Goal: Transaction & Acquisition: Download file/media

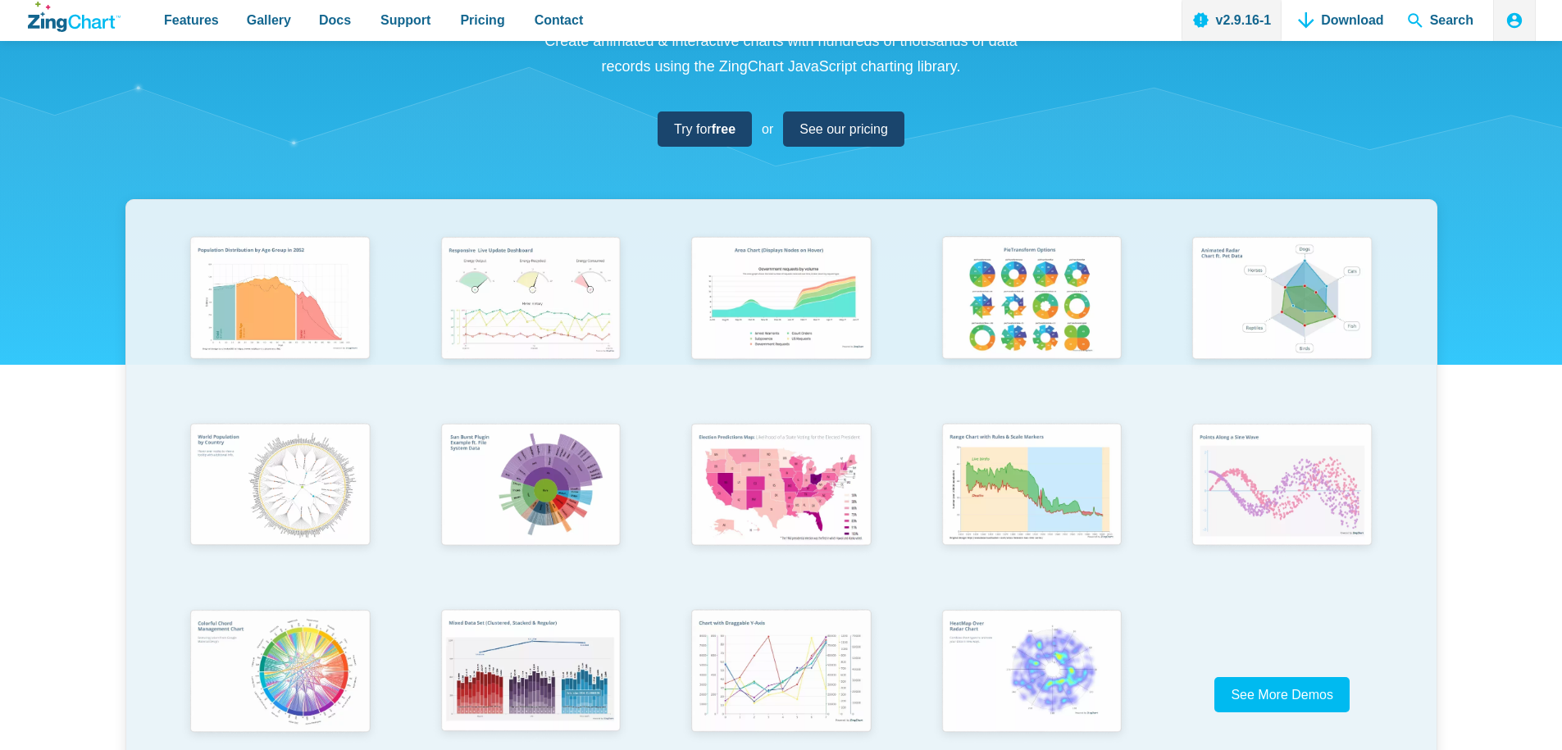
scroll to position [590, 0]
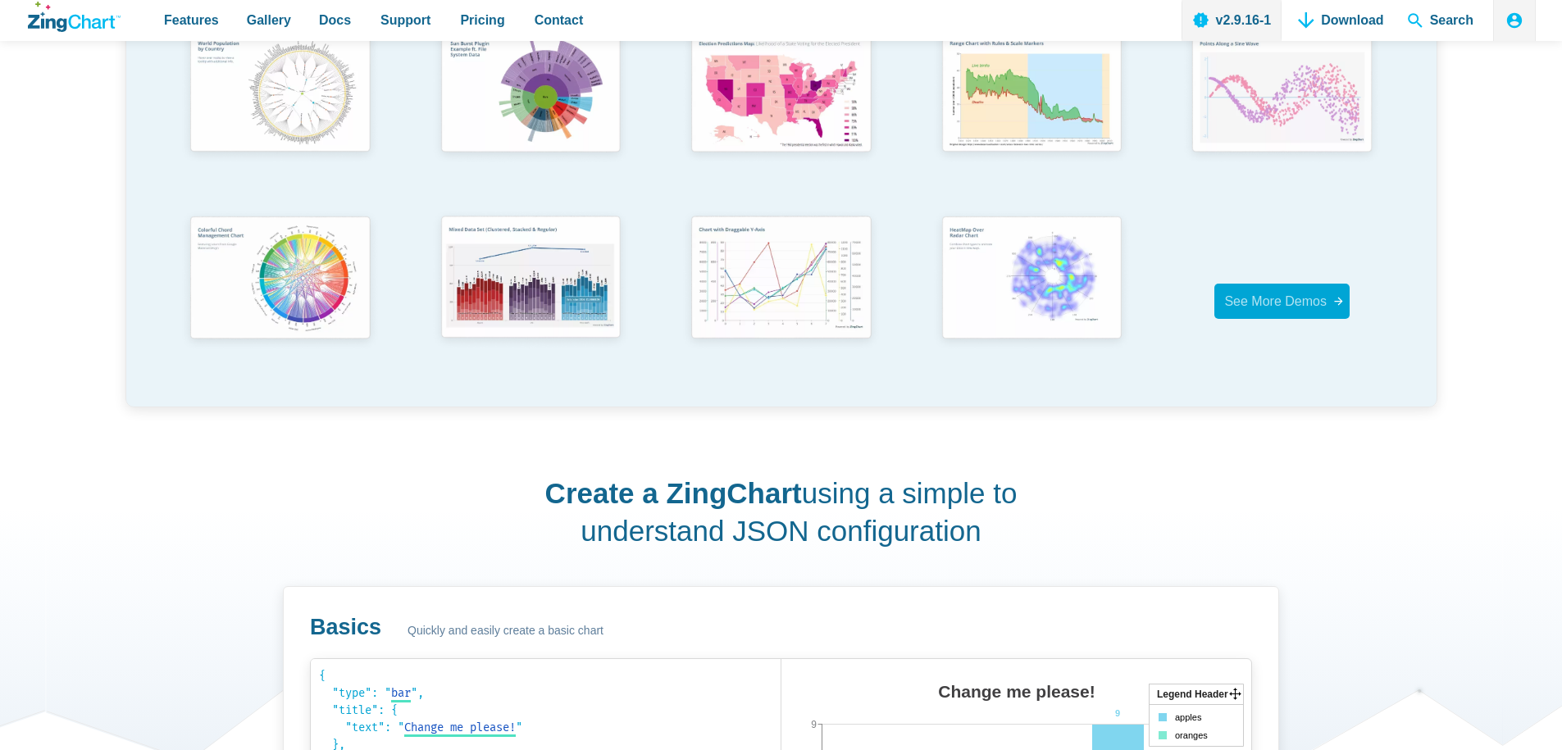
click at [1328, 309] on link "See More Demos" at bounding box center [1281, 301] width 135 height 35
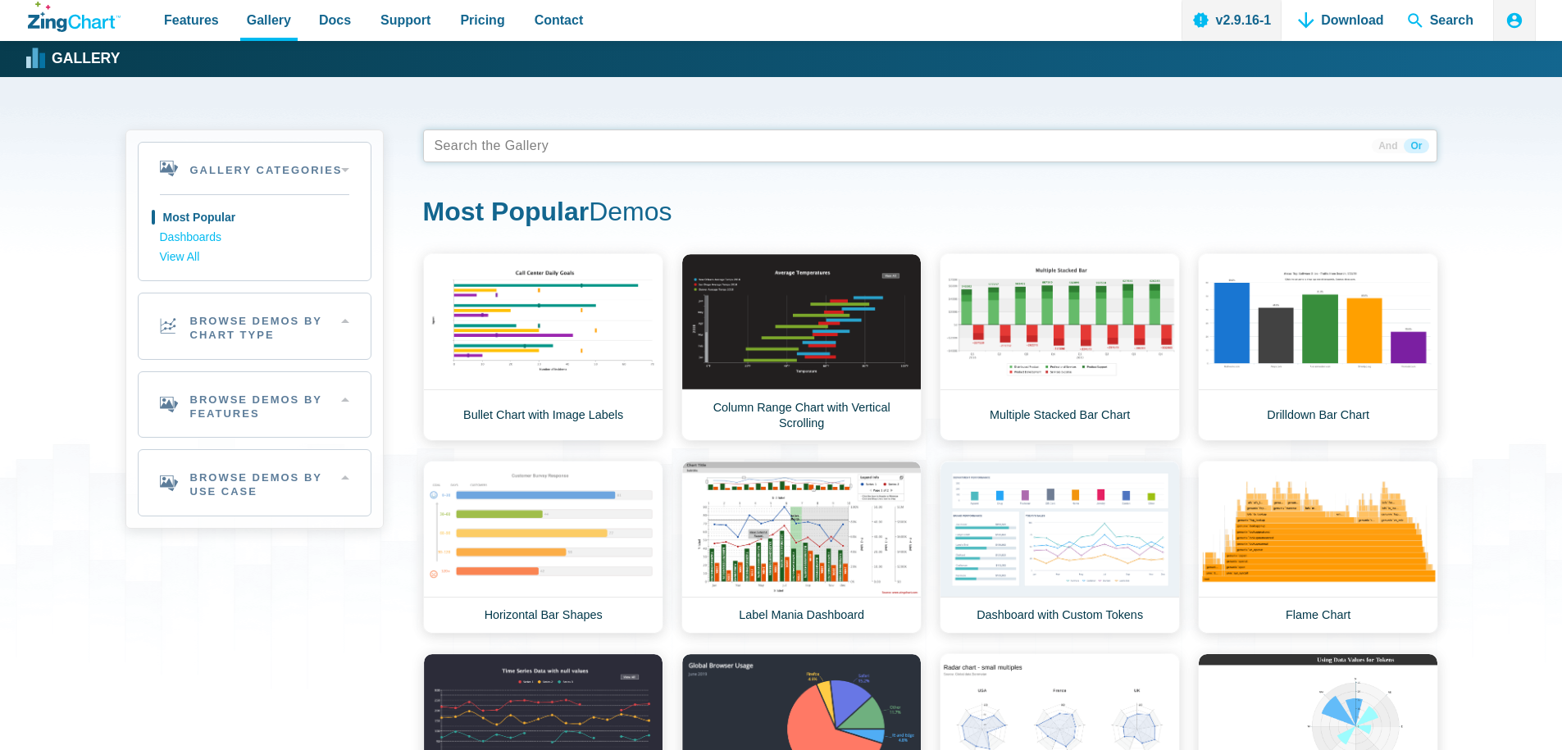
click at [730, 155] on tags "App Content" at bounding box center [930, 146] width 1014 height 33
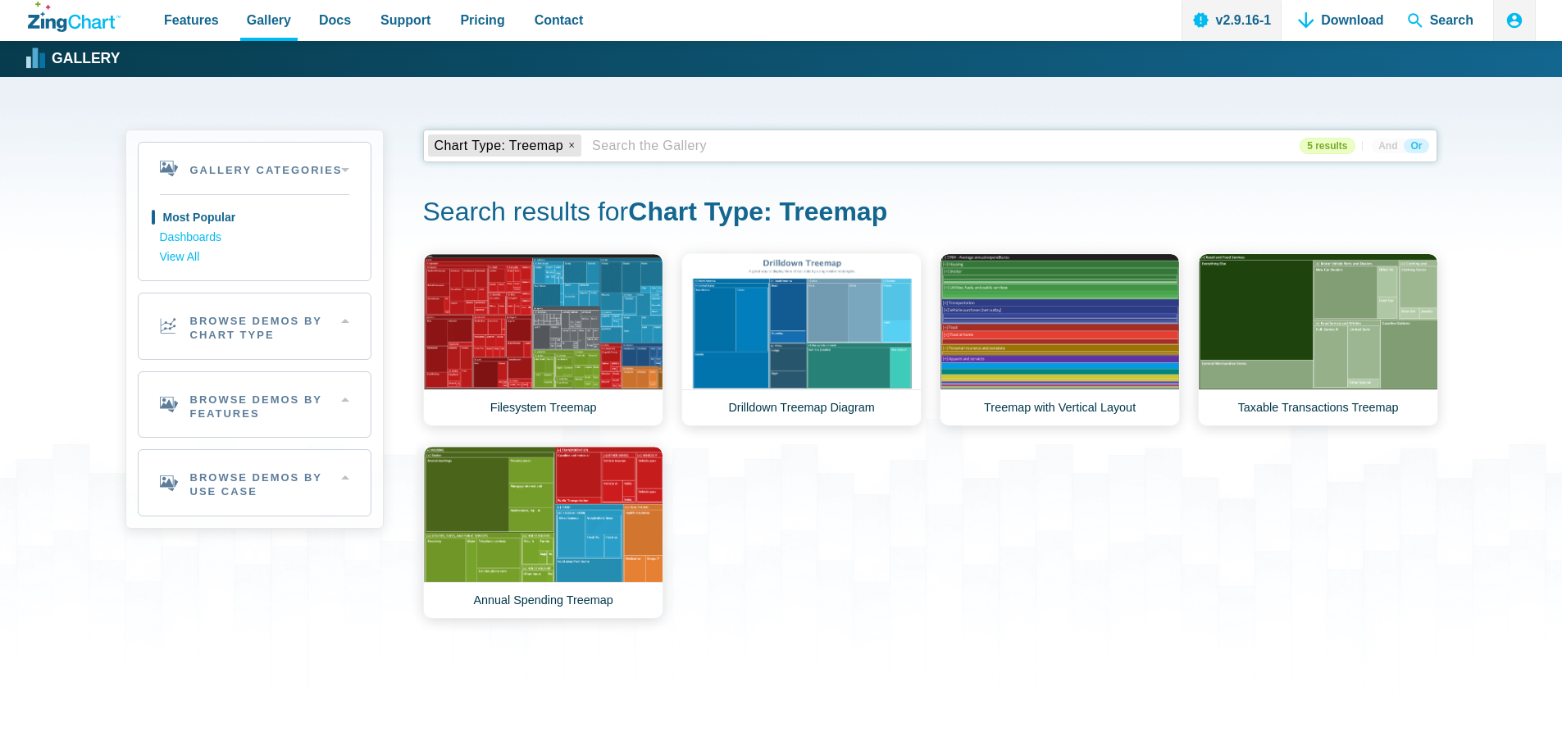
click at [711, 148] on tags "Chart Type: Treemap" at bounding box center [930, 146] width 1014 height 33
click at [567, 142] on x "remove tag" at bounding box center [571, 145] width 11 height 11
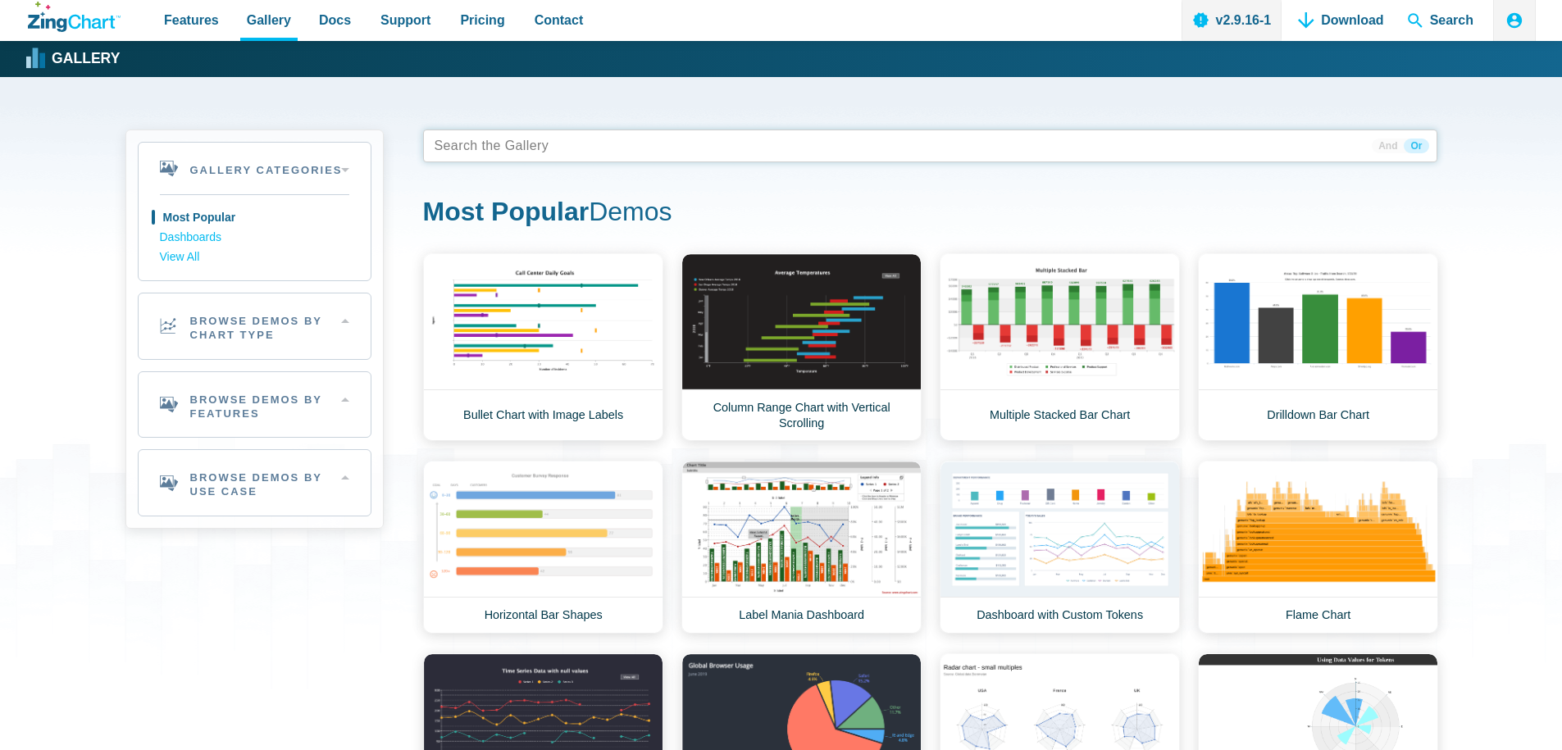
click at [567, 142] on tags "App Content" at bounding box center [930, 146] width 1014 height 33
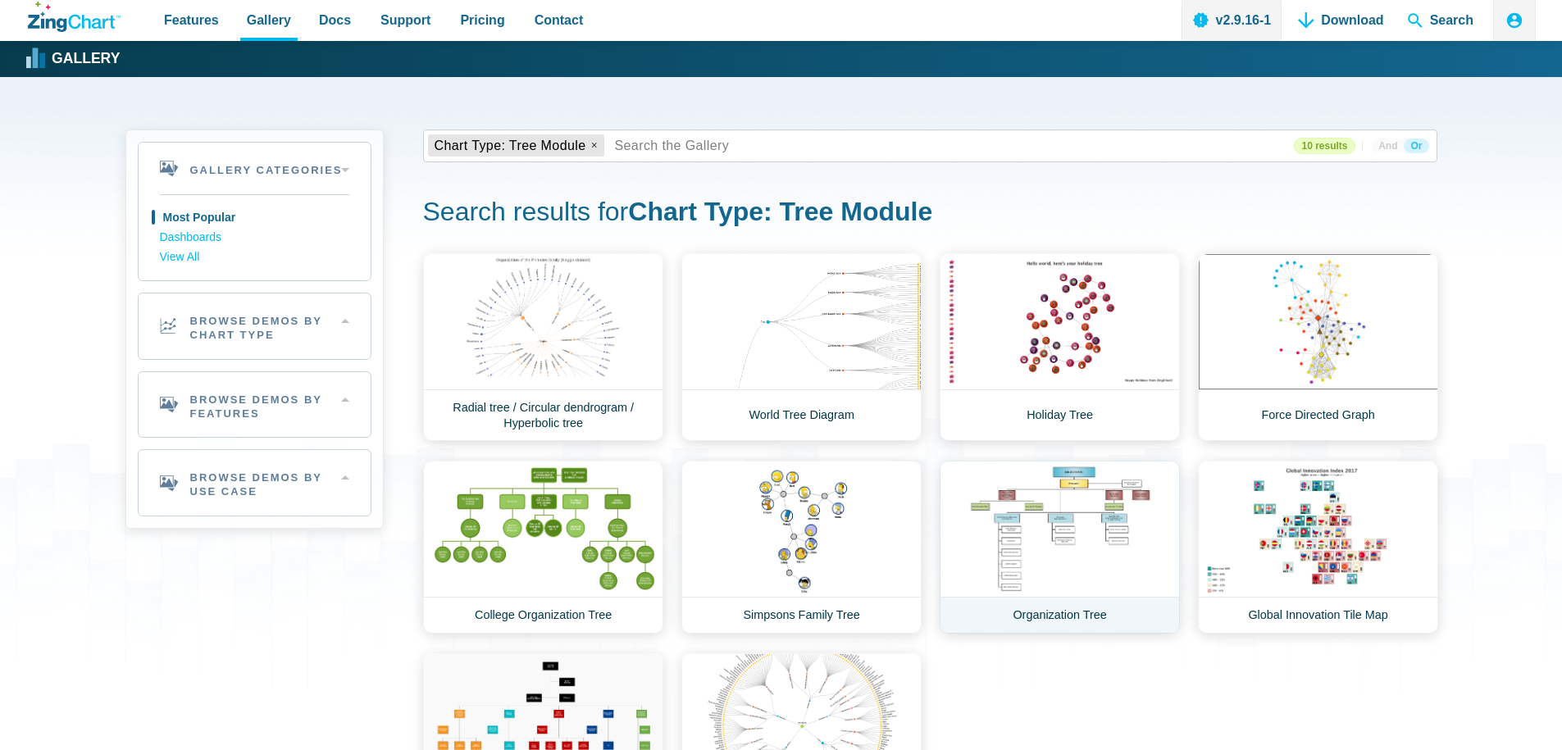
click at [1062, 548] on link "Organization Tree" at bounding box center [1060, 547] width 240 height 173
click at [592, 141] on x "remove tag" at bounding box center [594, 145] width 11 height 11
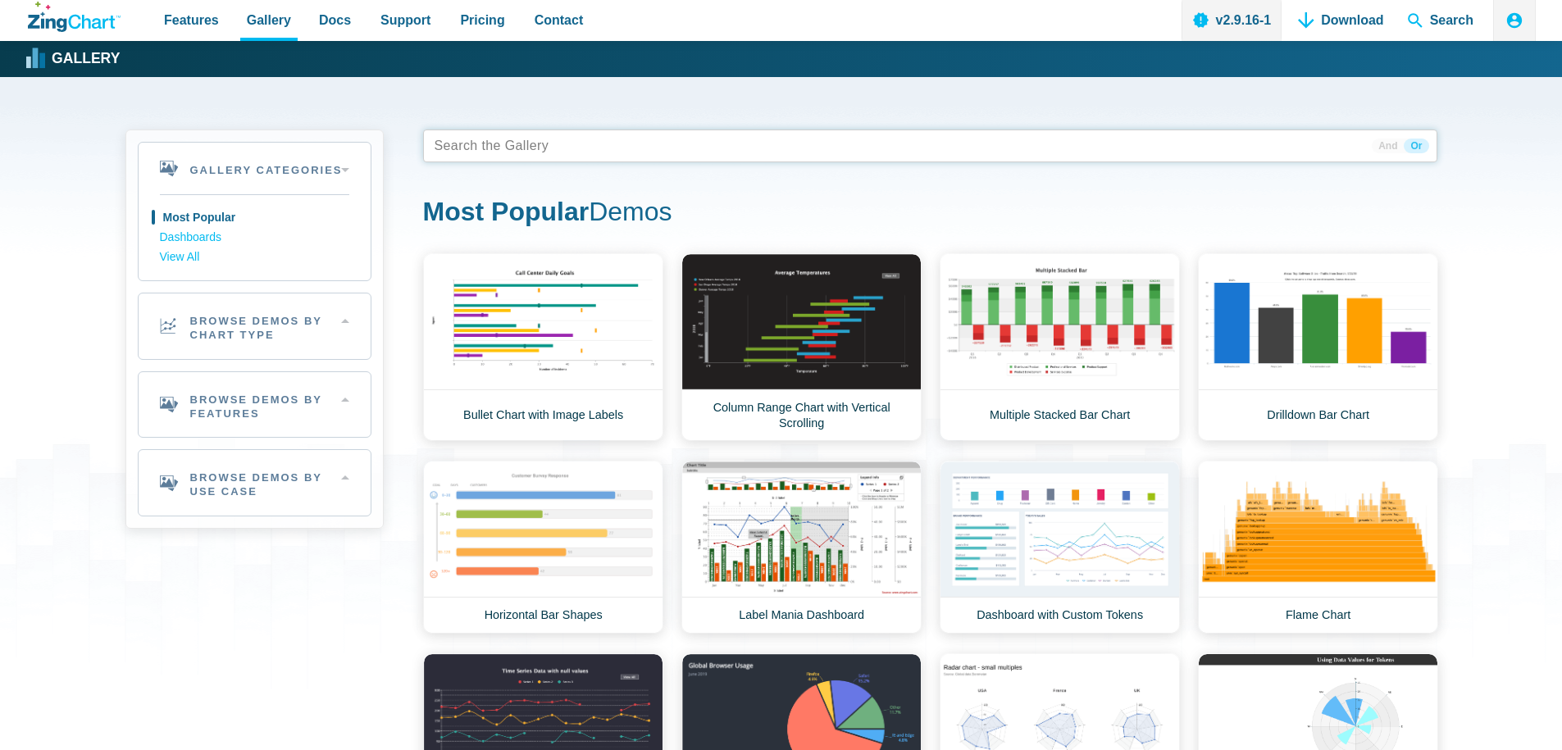
click at [539, 148] on tags "App Content" at bounding box center [930, 146] width 1014 height 33
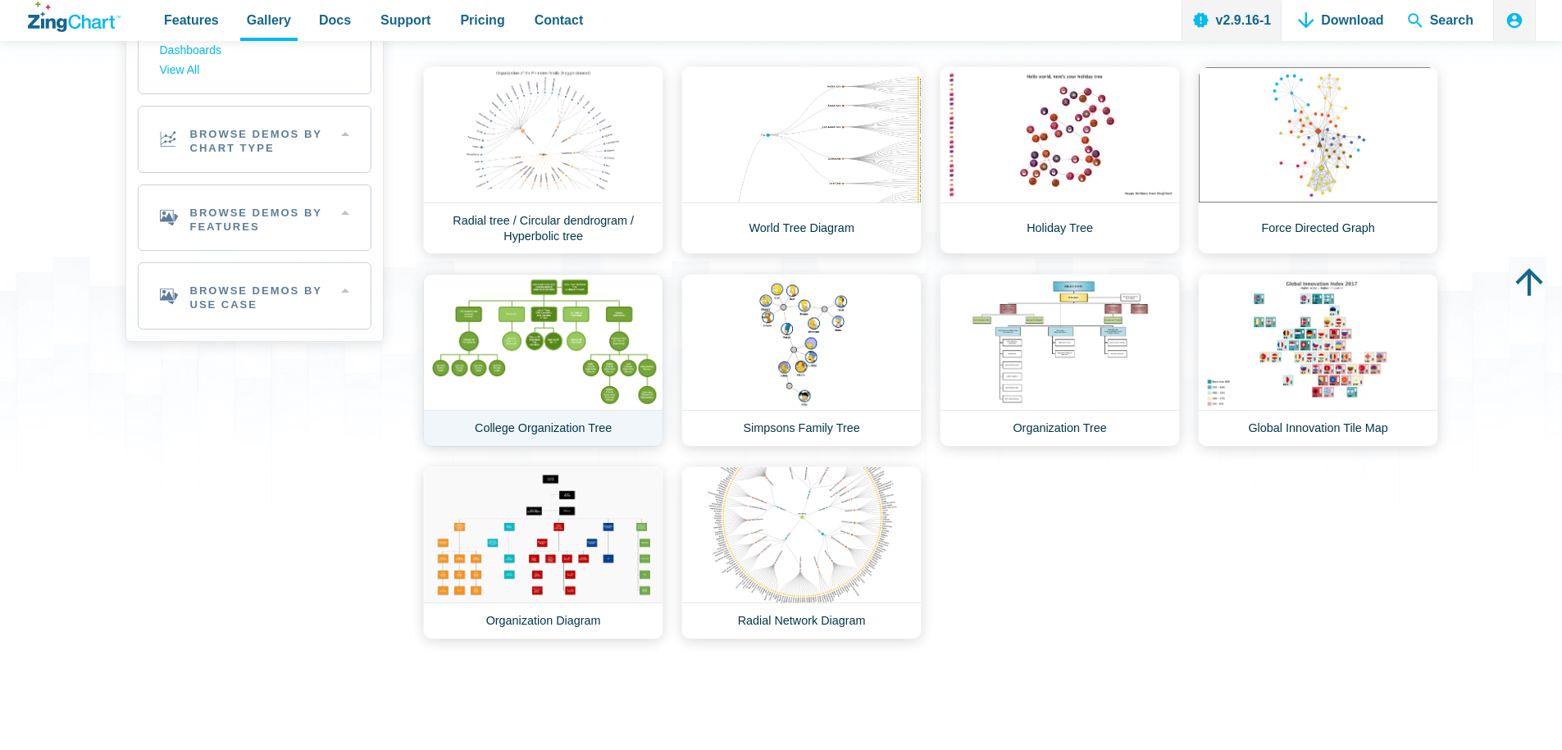
scroll to position [197, 0]
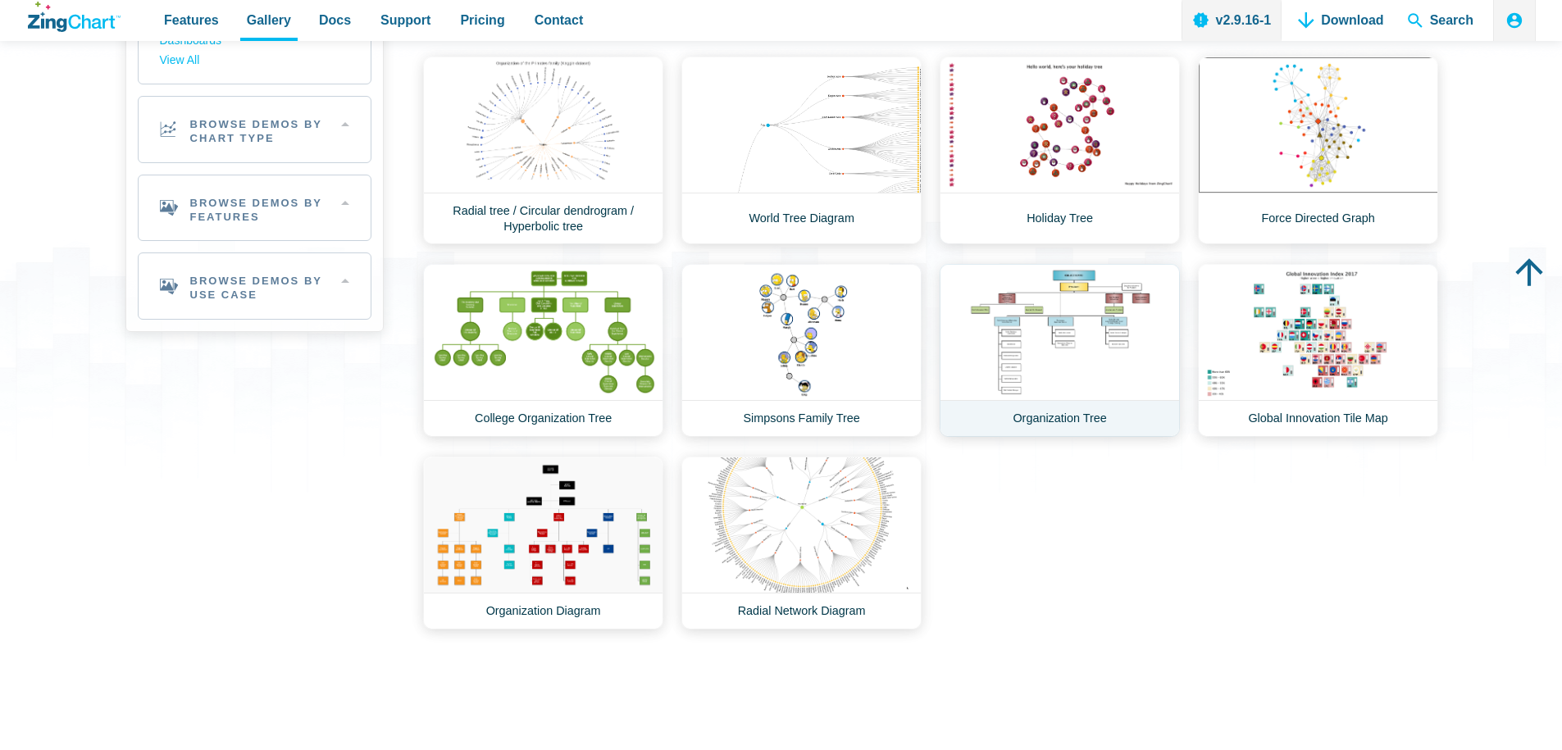
click at [1075, 340] on link "Organization Tree" at bounding box center [1060, 350] width 240 height 173
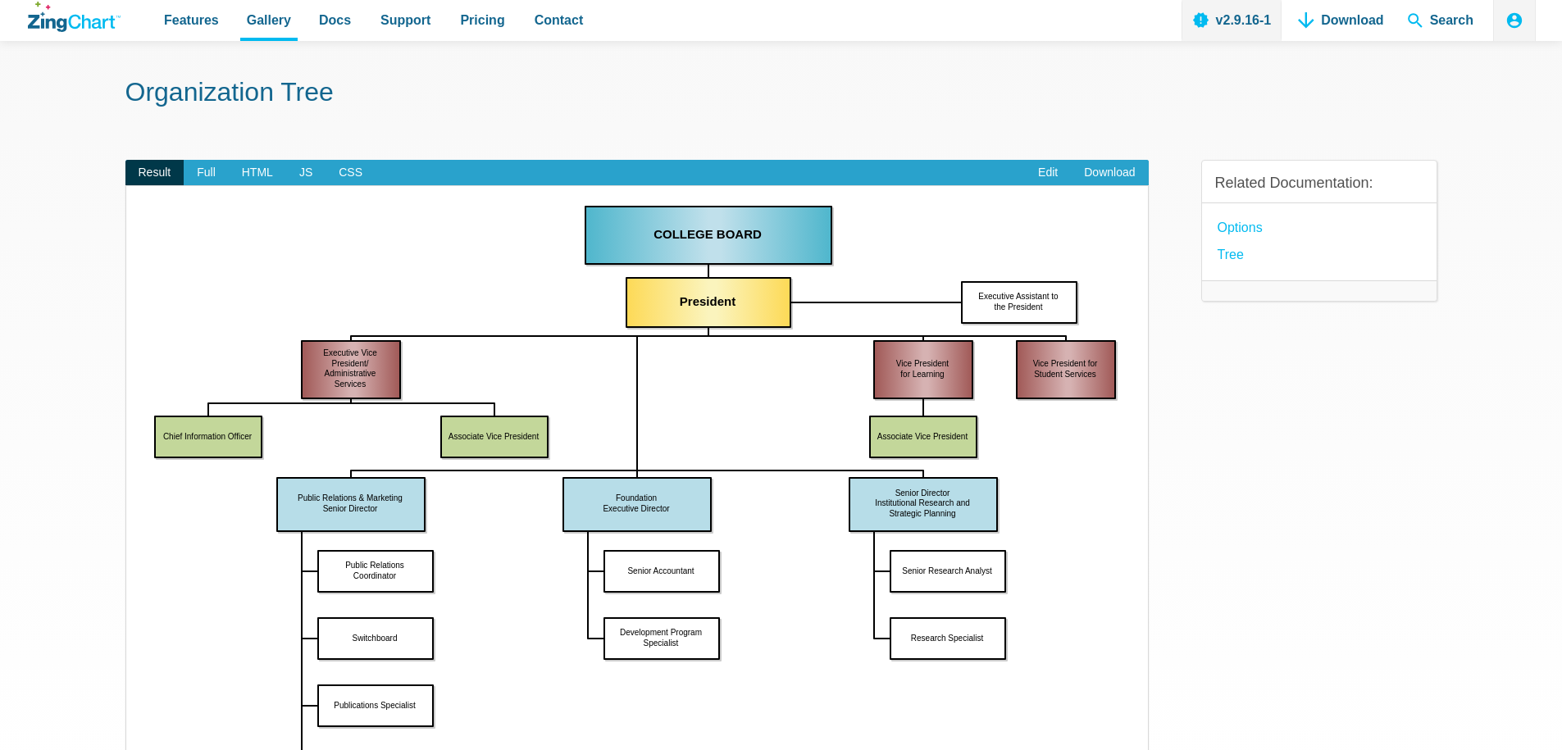
scroll to position [98, 0]
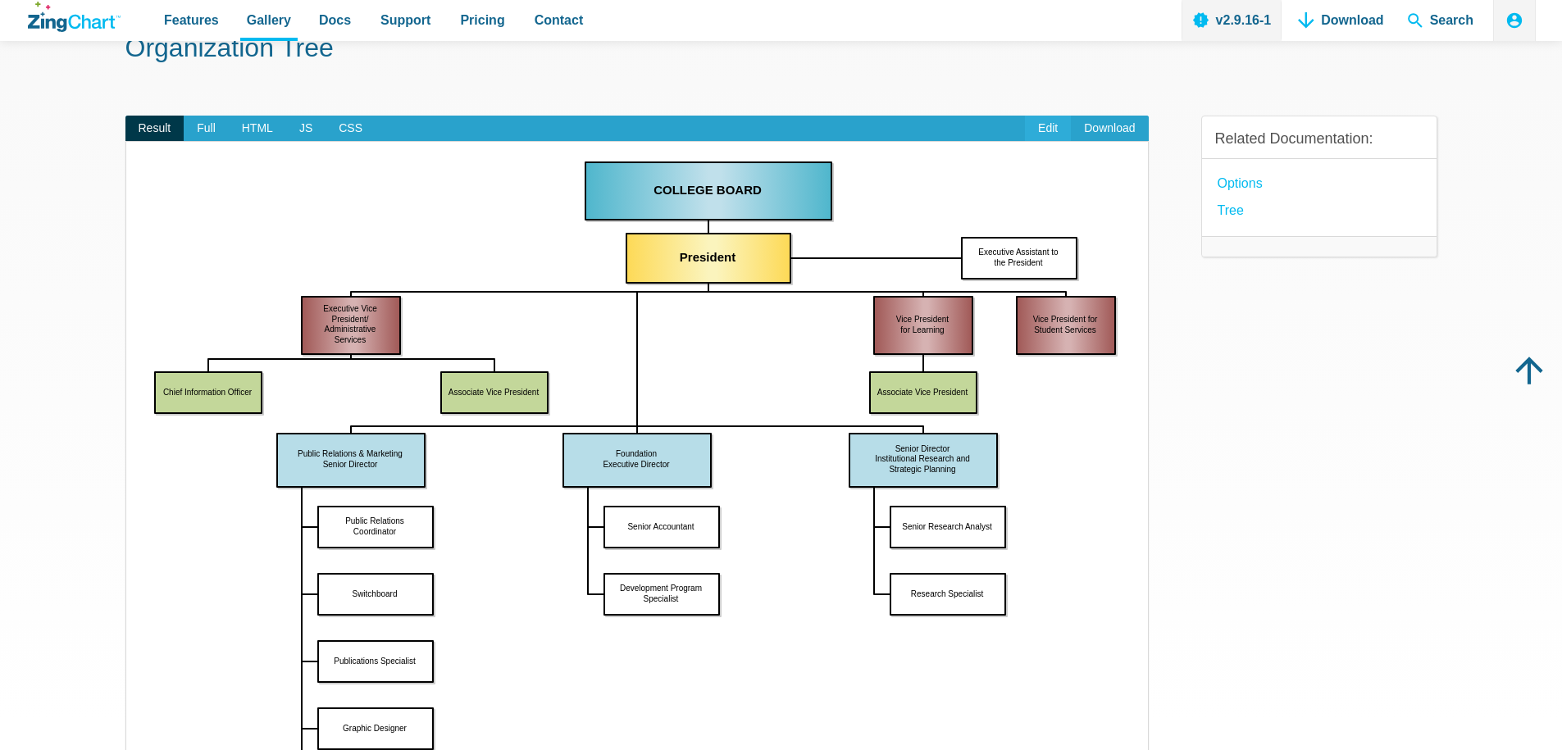
click at [1055, 122] on link "Edit" at bounding box center [1048, 129] width 46 height 26
click at [1119, 129] on link "Download" at bounding box center [1109, 129] width 77 height 26
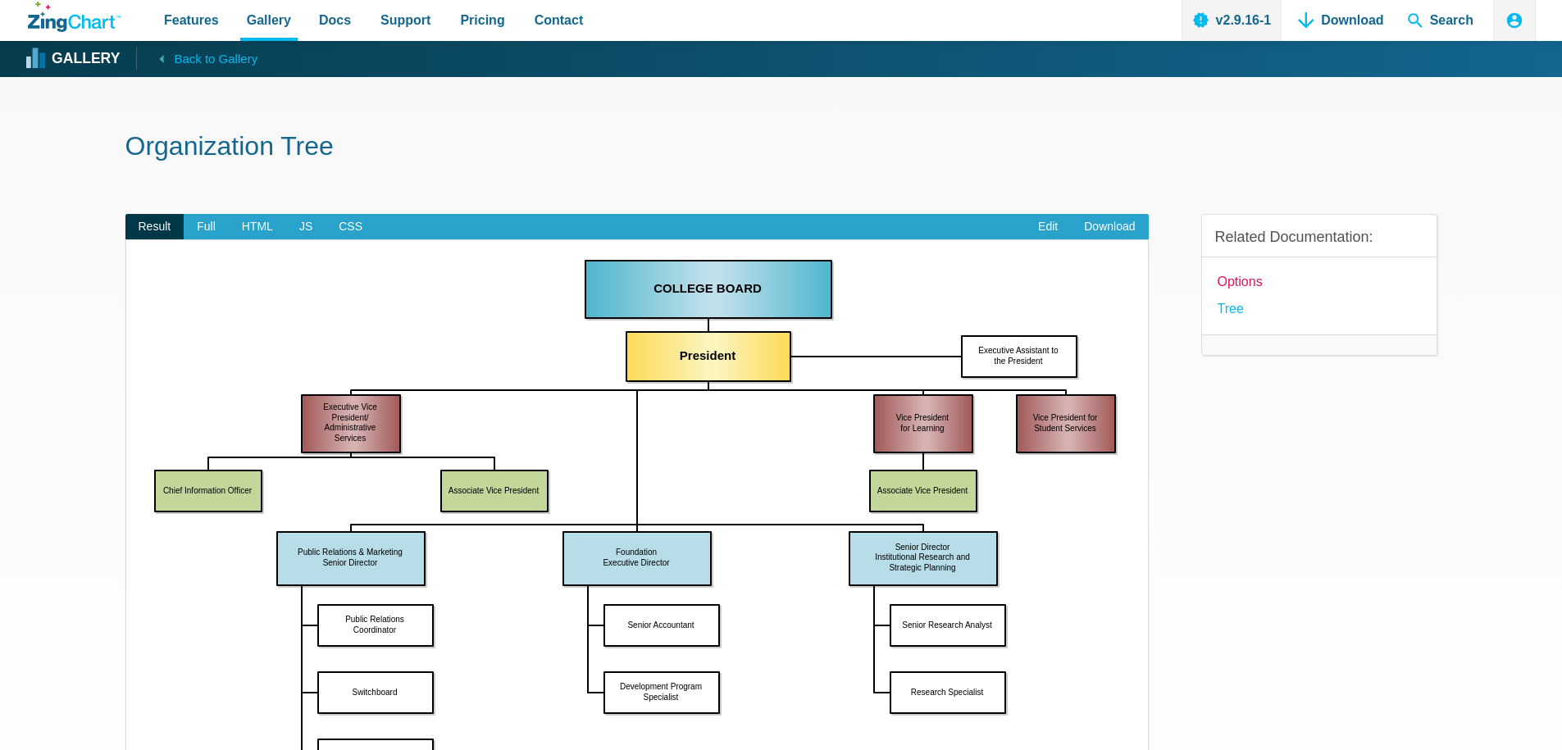
click at [1237, 280] on link "options" at bounding box center [1240, 282] width 45 height 22
click at [305, 223] on span "JS" at bounding box center [305, 227] width 39 height 26
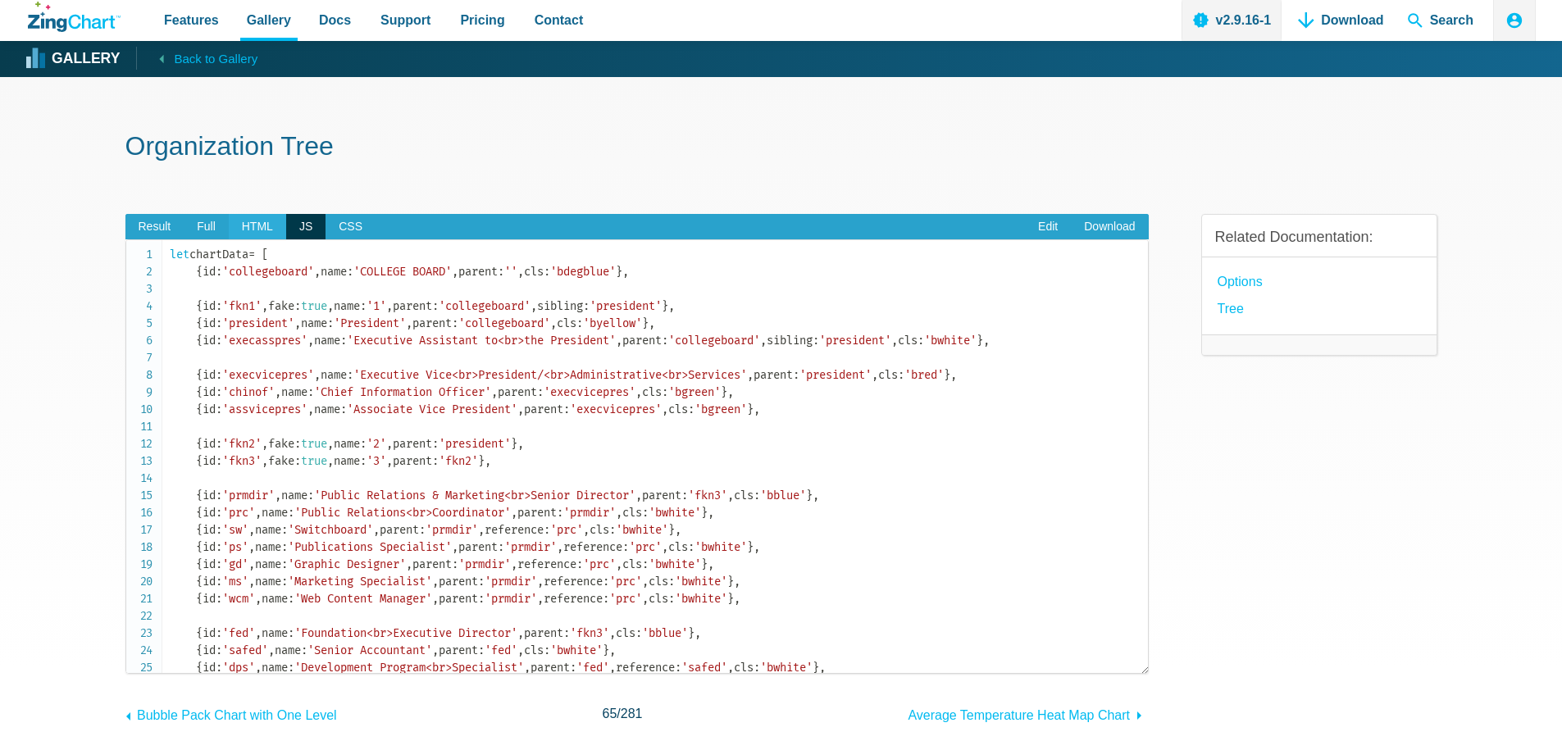
click at [254, 214] on span "HTML" at bounding box center [257, 227] width 57 height 26
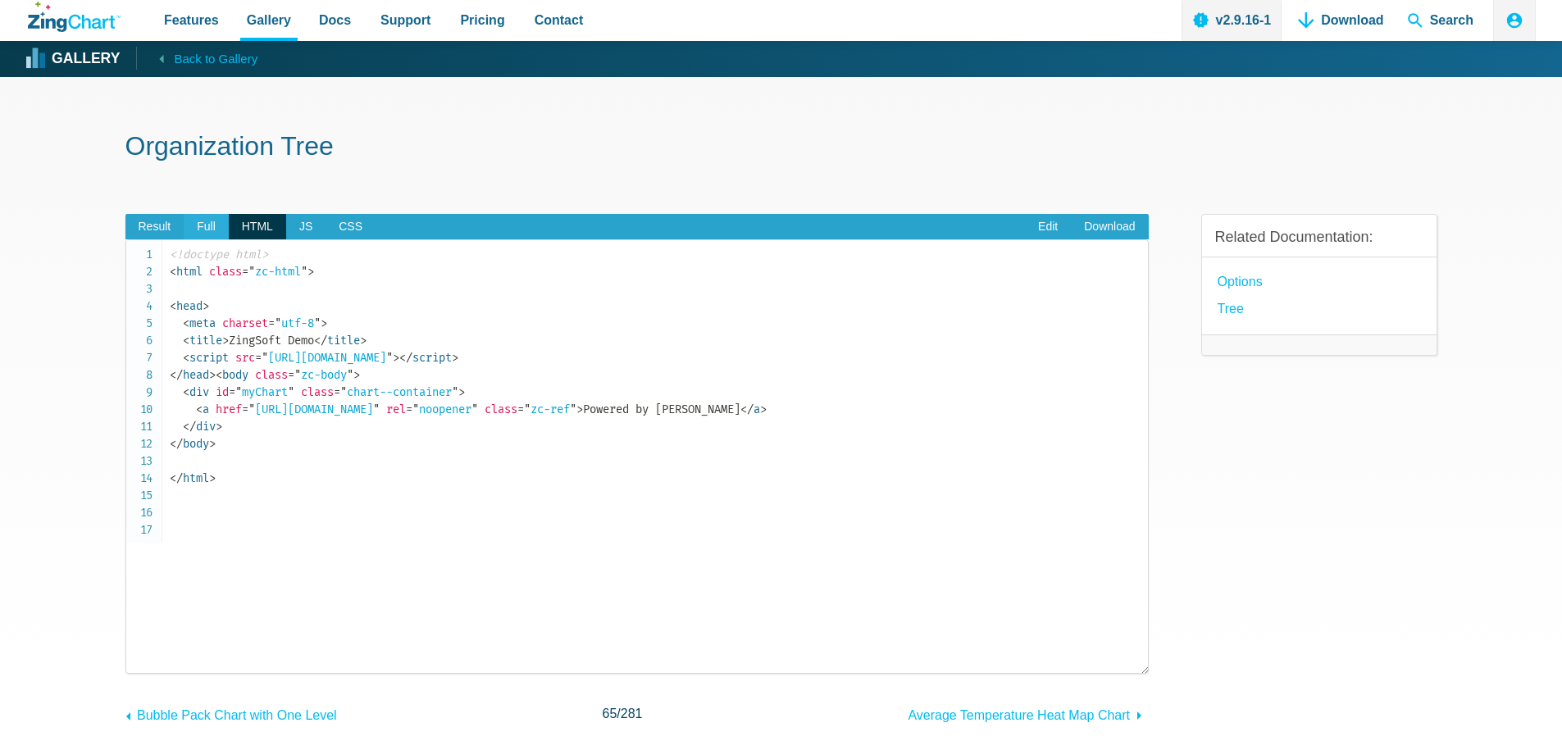
click at [195, 224] on span "Full" at bounding box center [206, 227] width 45 height 26
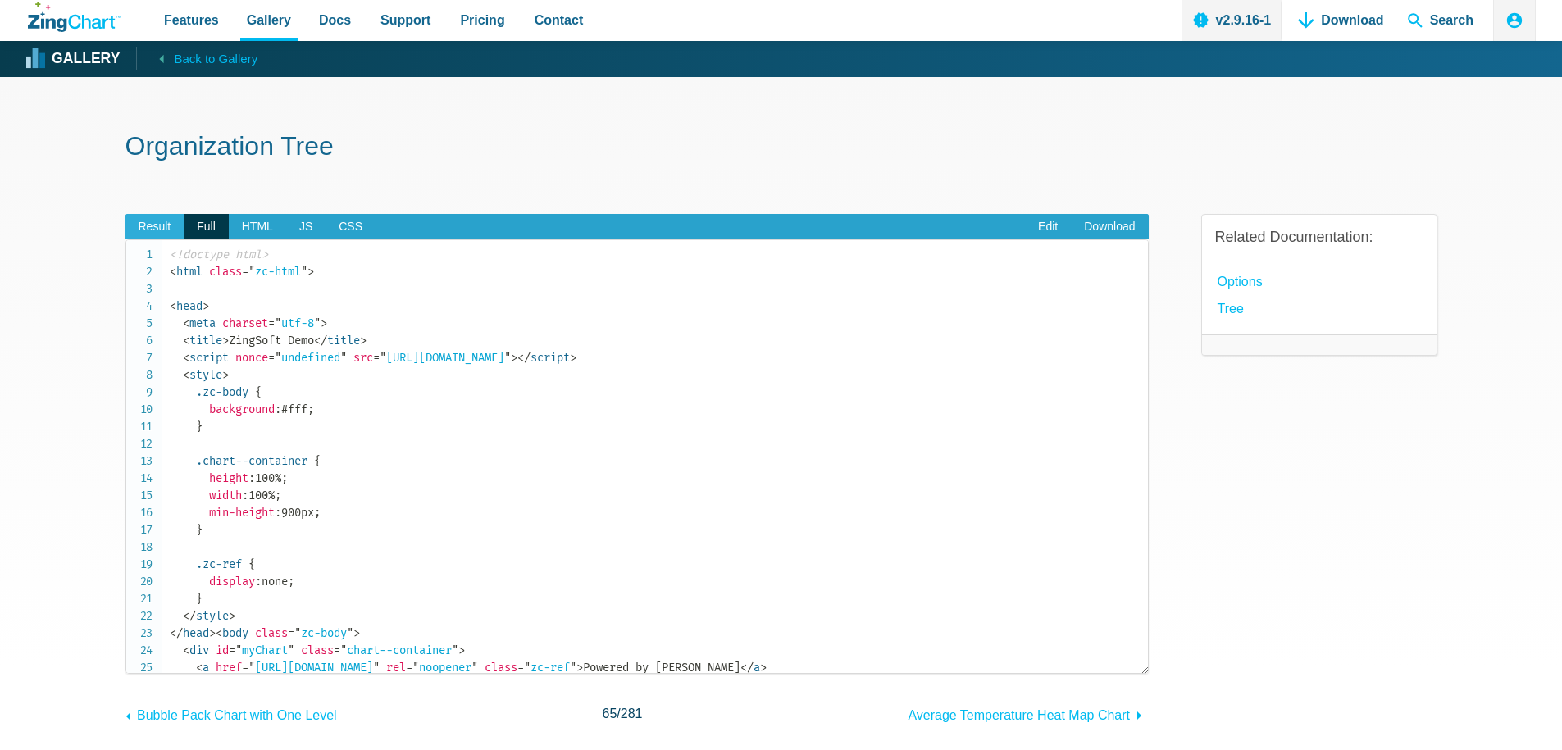
click at [162, 224] on span "Result" at bounding box center [154, 227] width 59 height 26
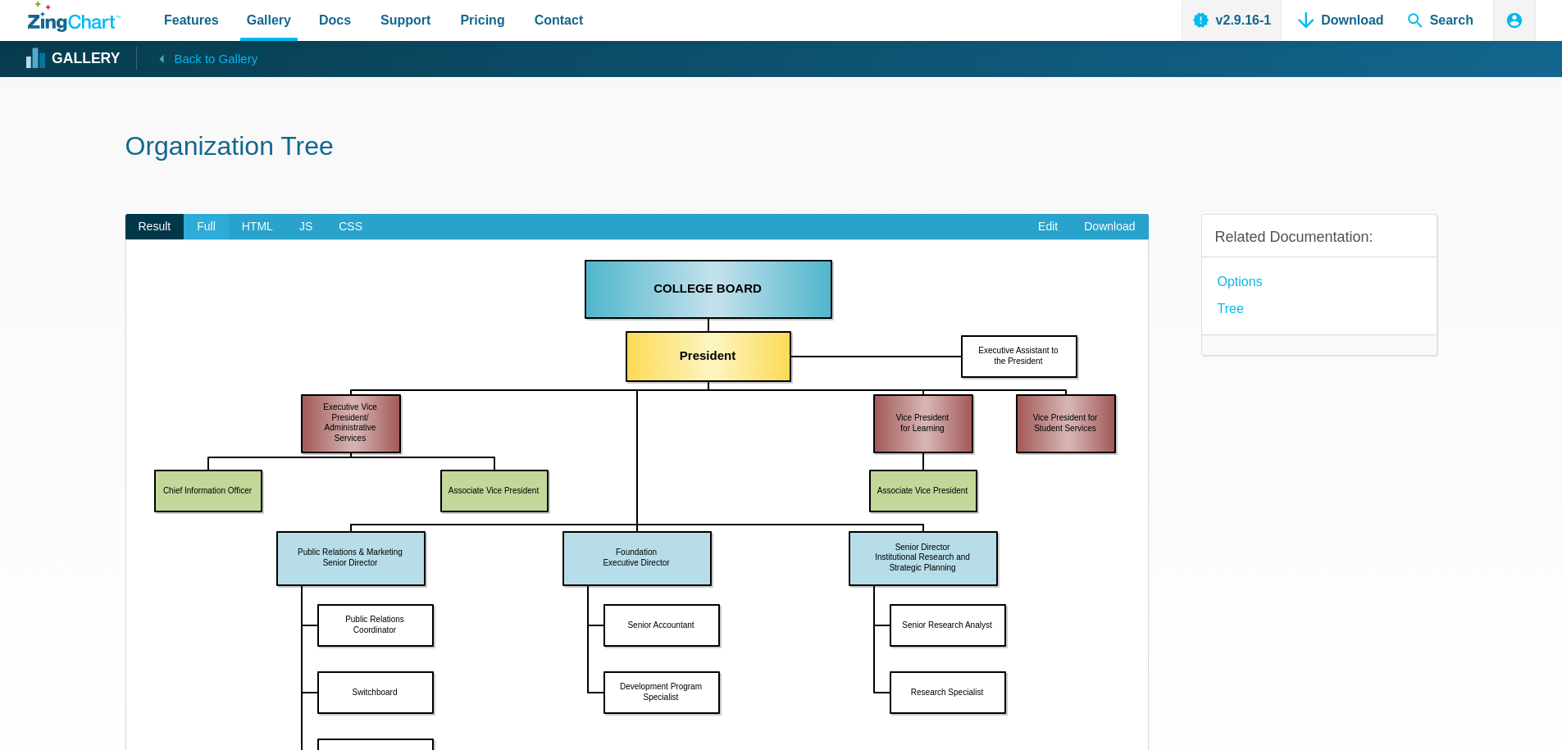
click at [194, 216] on span "Full" at bounding box center [206, 227] width 45 height 26
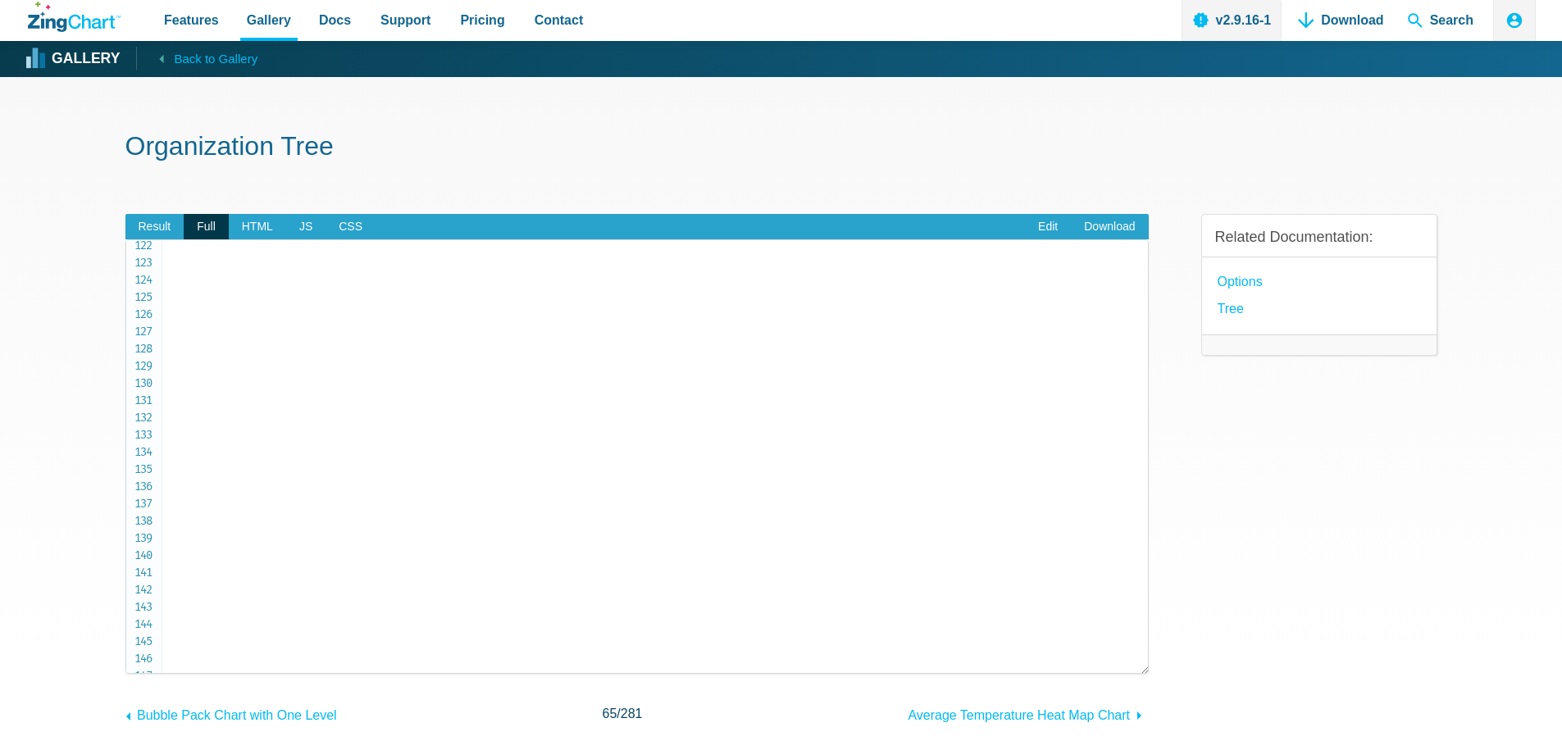
scroll to position [2361, 0]
click at [142, 217] on span "Result" at bounding box center [154, 227] width 59 height 26
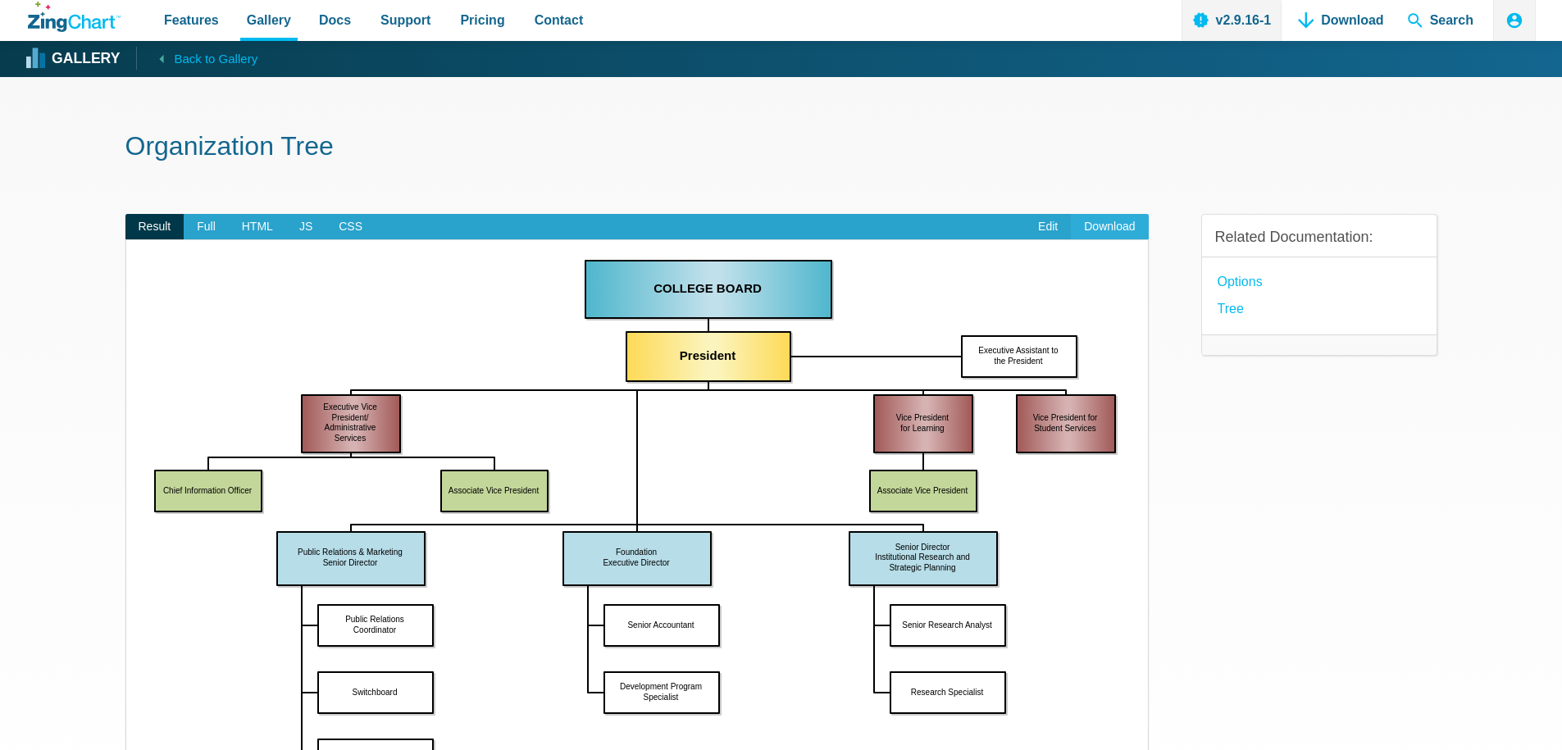
click at [1104, 220] on link "Download" at bounding box center [1109, 227] width 77 height 26
click at [70, 11] on icon "ZingChart Logo. Click to return to the homepage" at bounding box center [74, 17] width 93 height 30
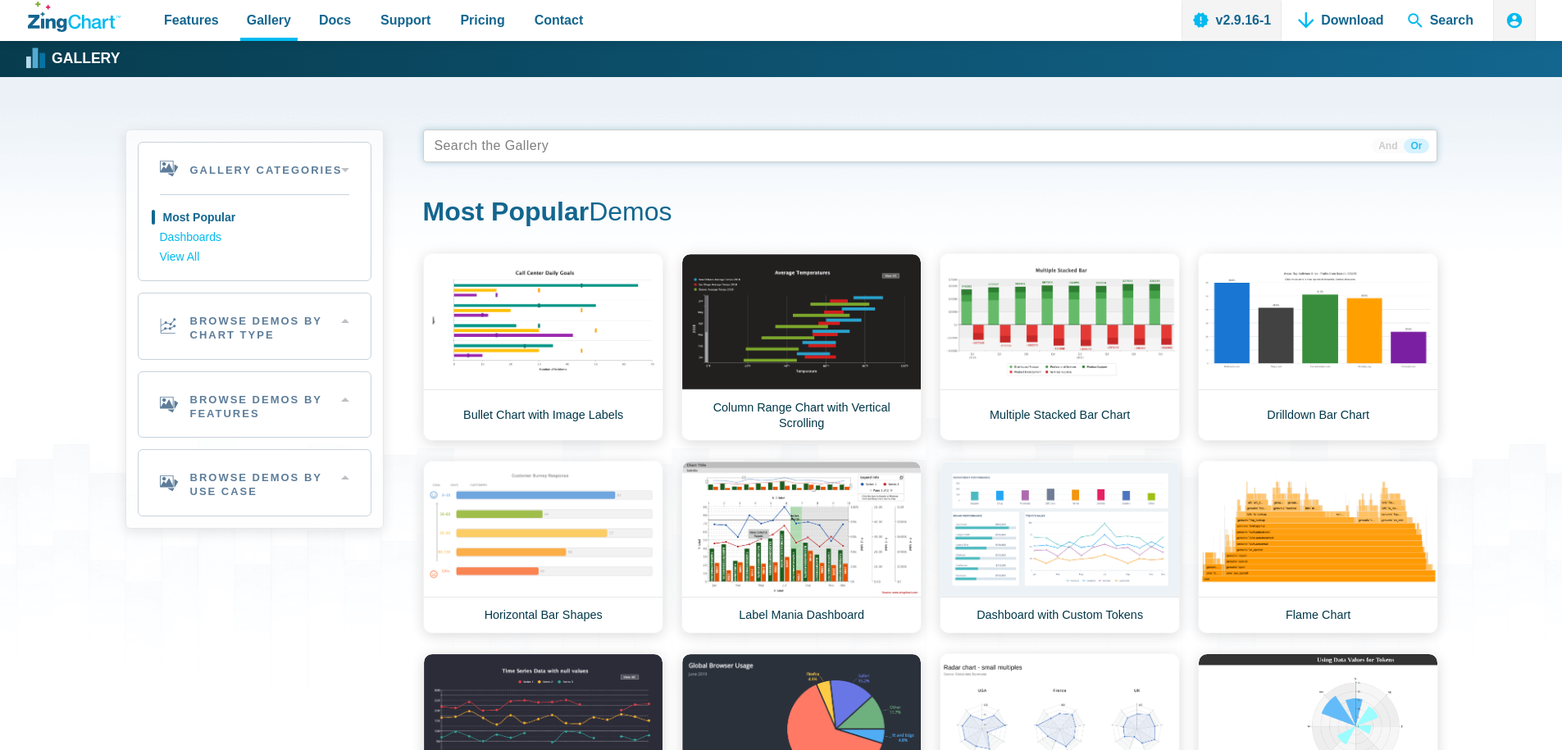
click at [601, 151] on tags "App Content" at bounding box center [930, 146] width 1014 height 33
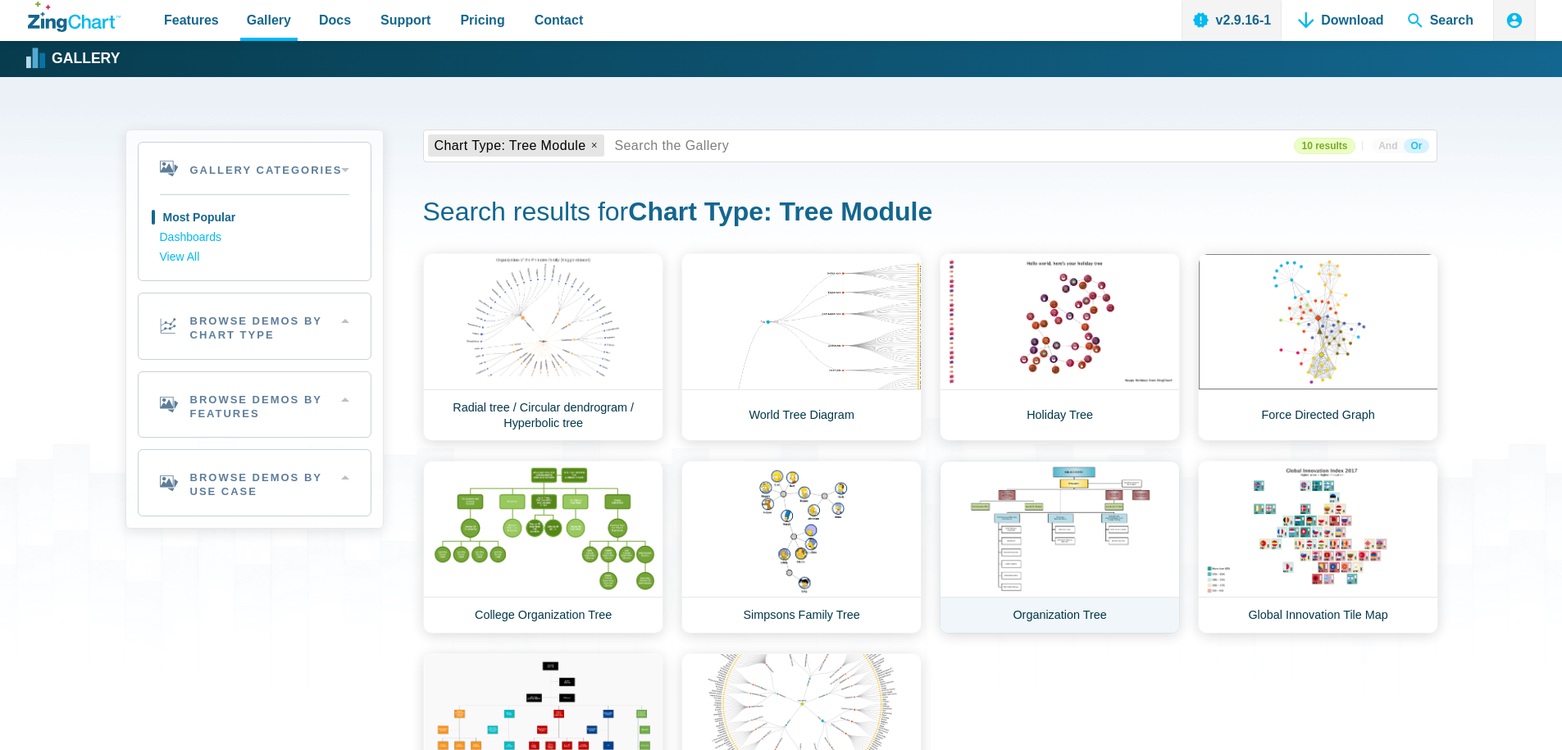
click at [986, 532] on link "Organization Tree" at bounding box center [1060, 547] width 240 height 173
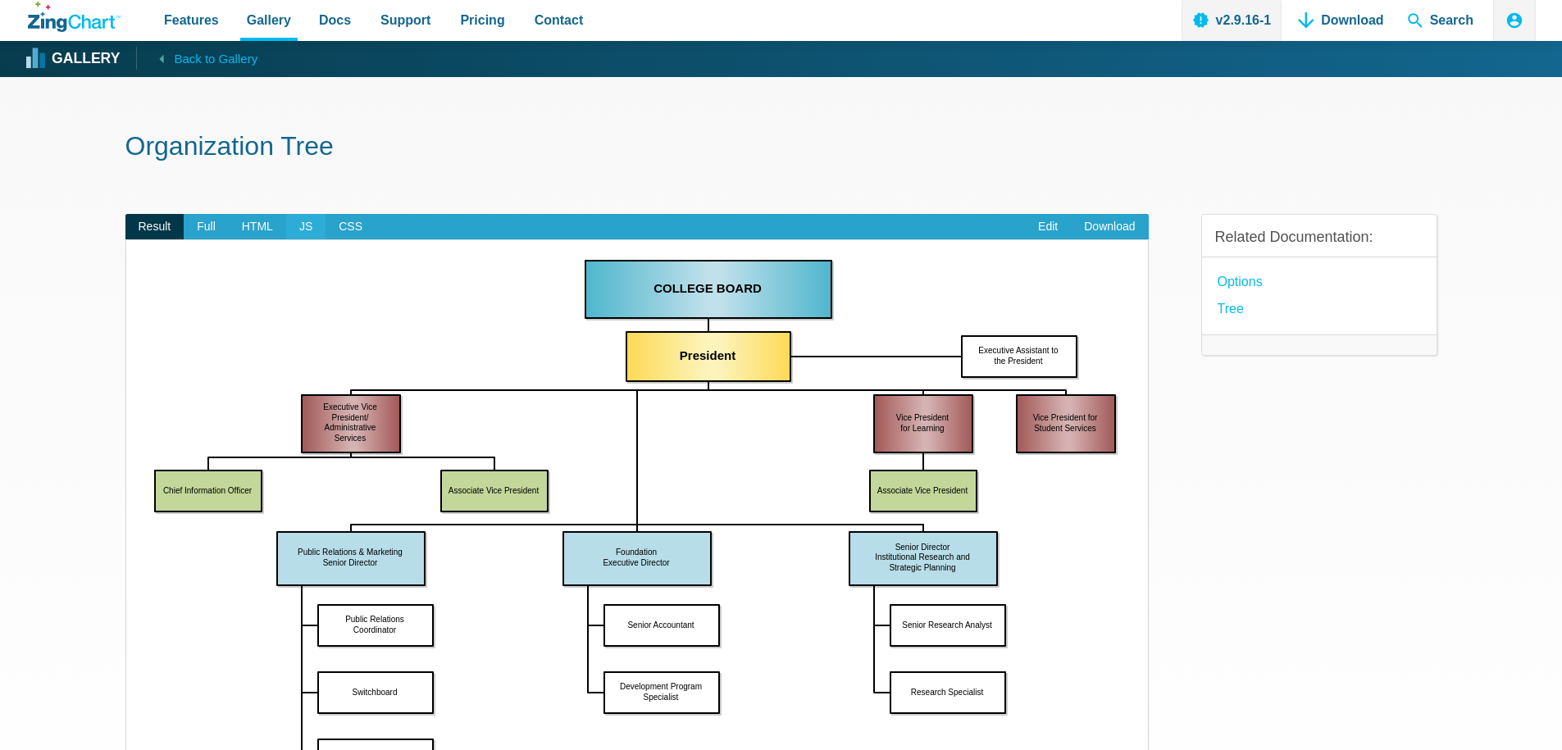
click at [302, 223] on span "JS" at bounding box center [305, 227] width 39 height 26
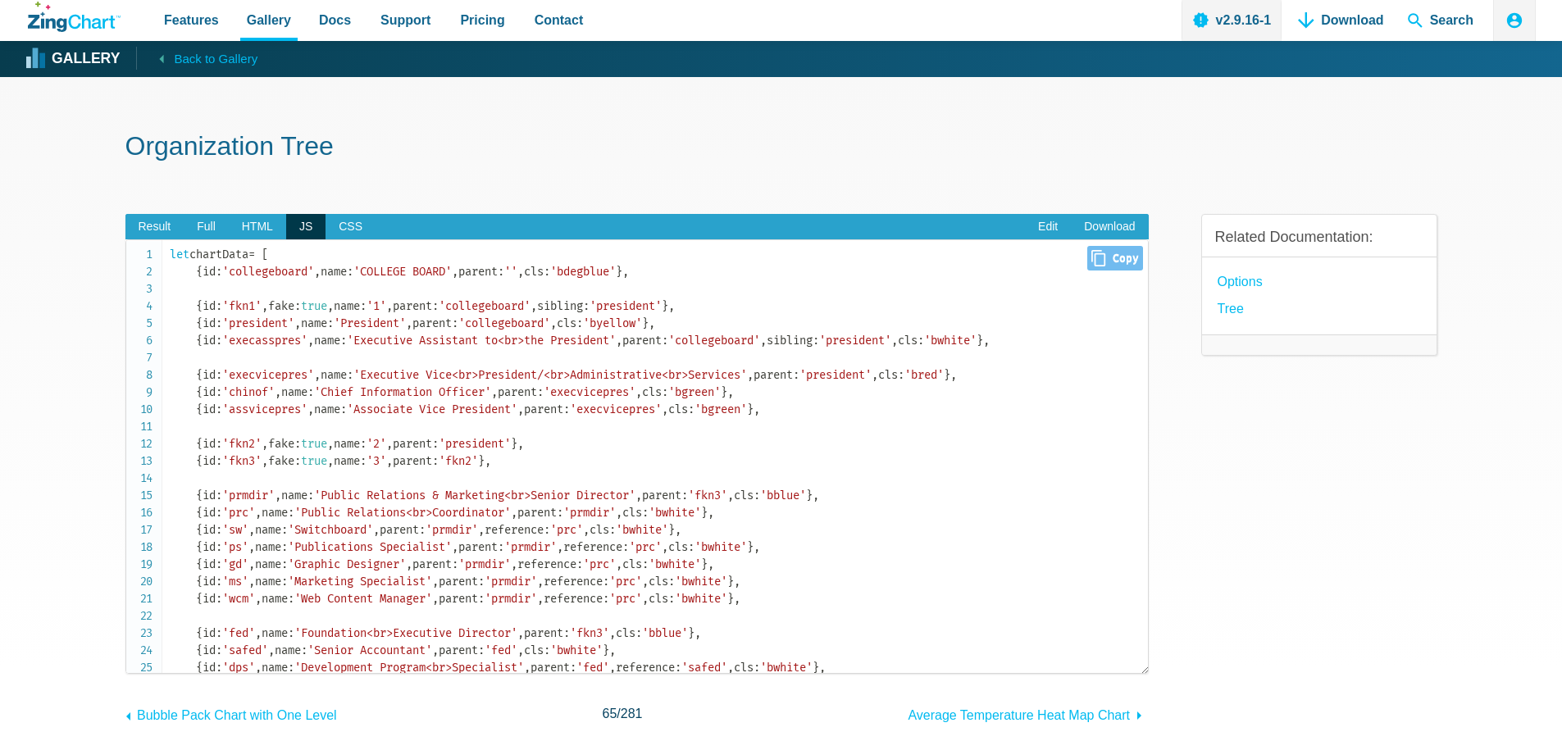
click at [498, 392] on span "," at bounding box center [494, 392] width 7 height 14
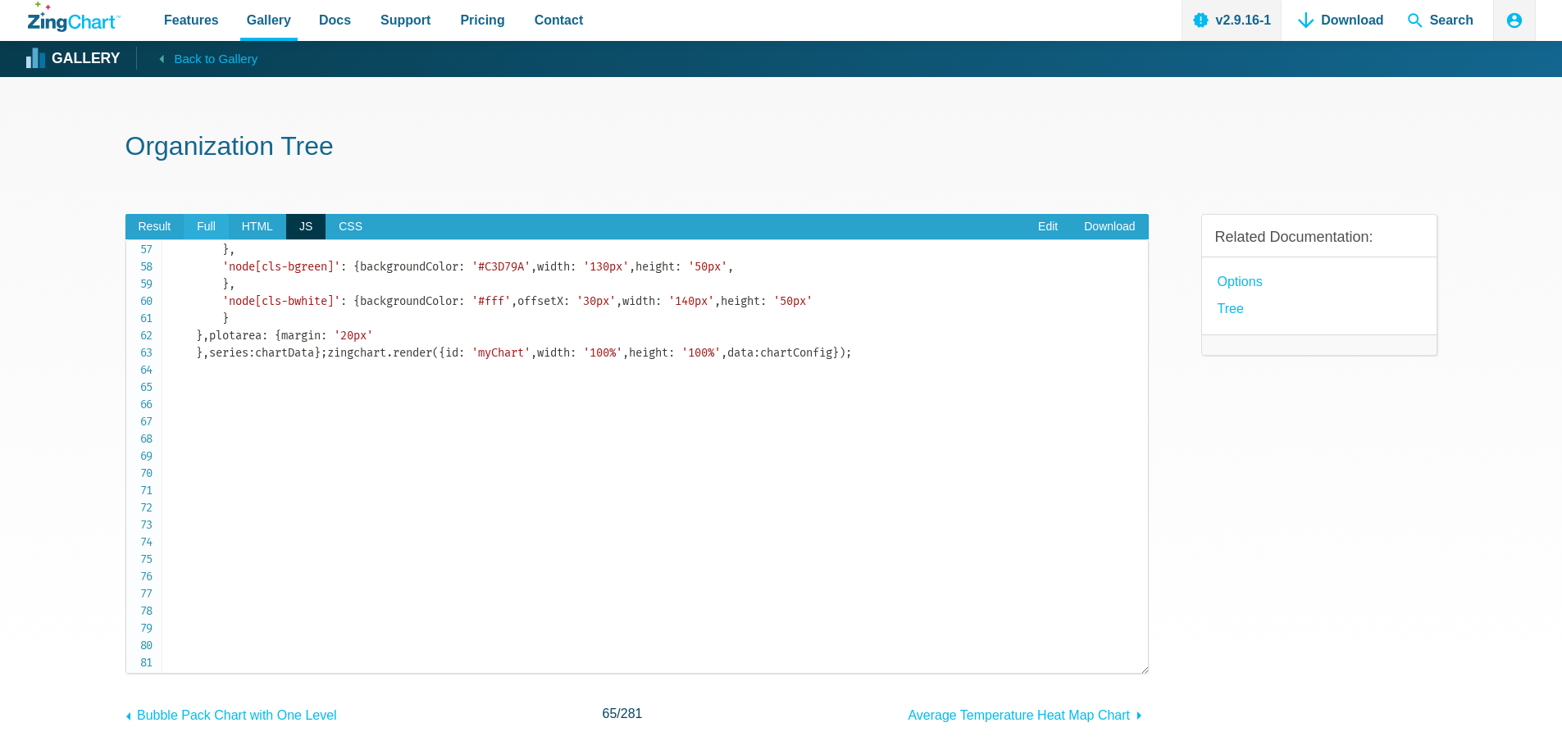
click at [205, 229] on span "Full" at bounding box center [206, 227] width 45 height 26
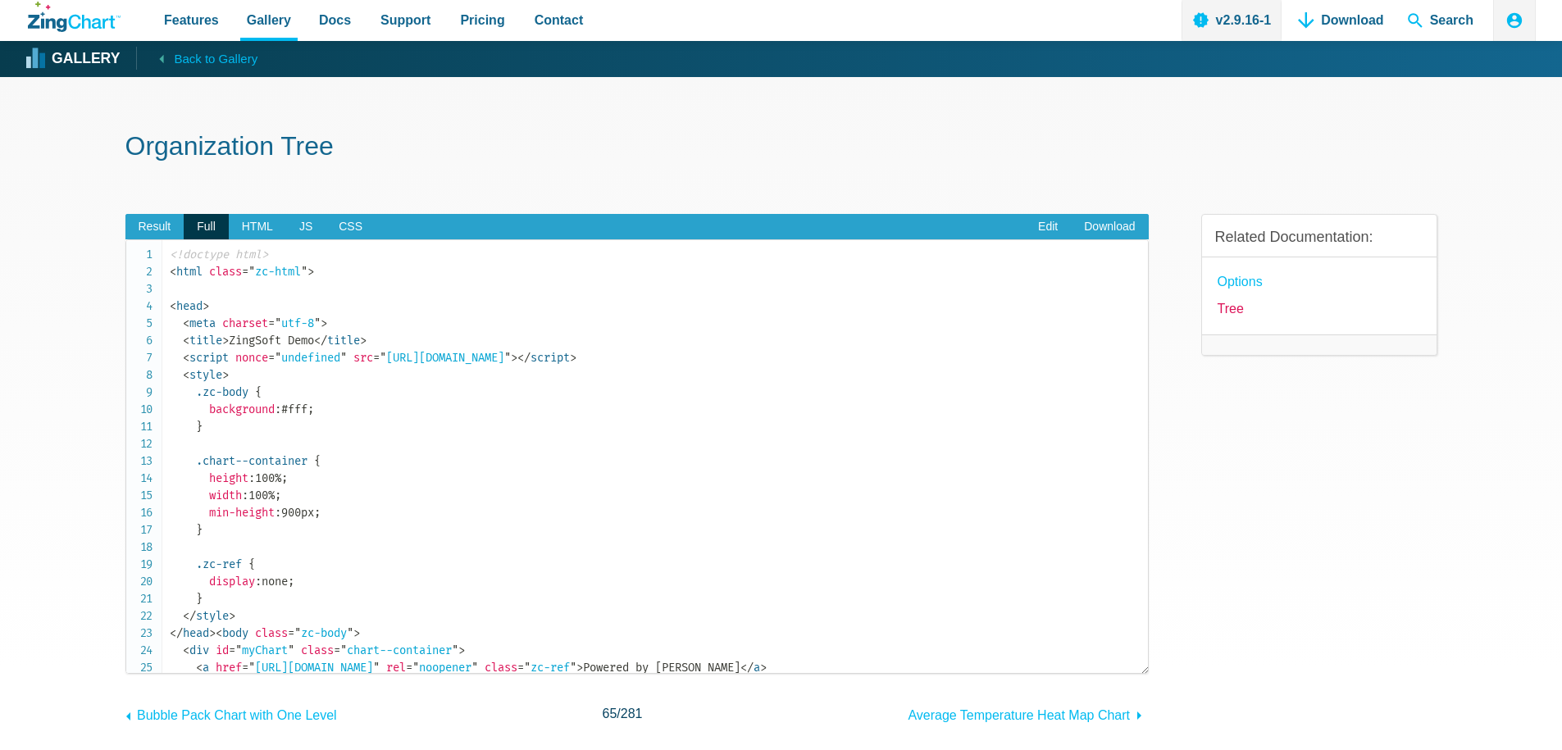
click at [1238, 308] on link "tree" at bounding box center [1231, 309] width 26 height 22
